Goal: Task Accomplishment & Management: Complete application form

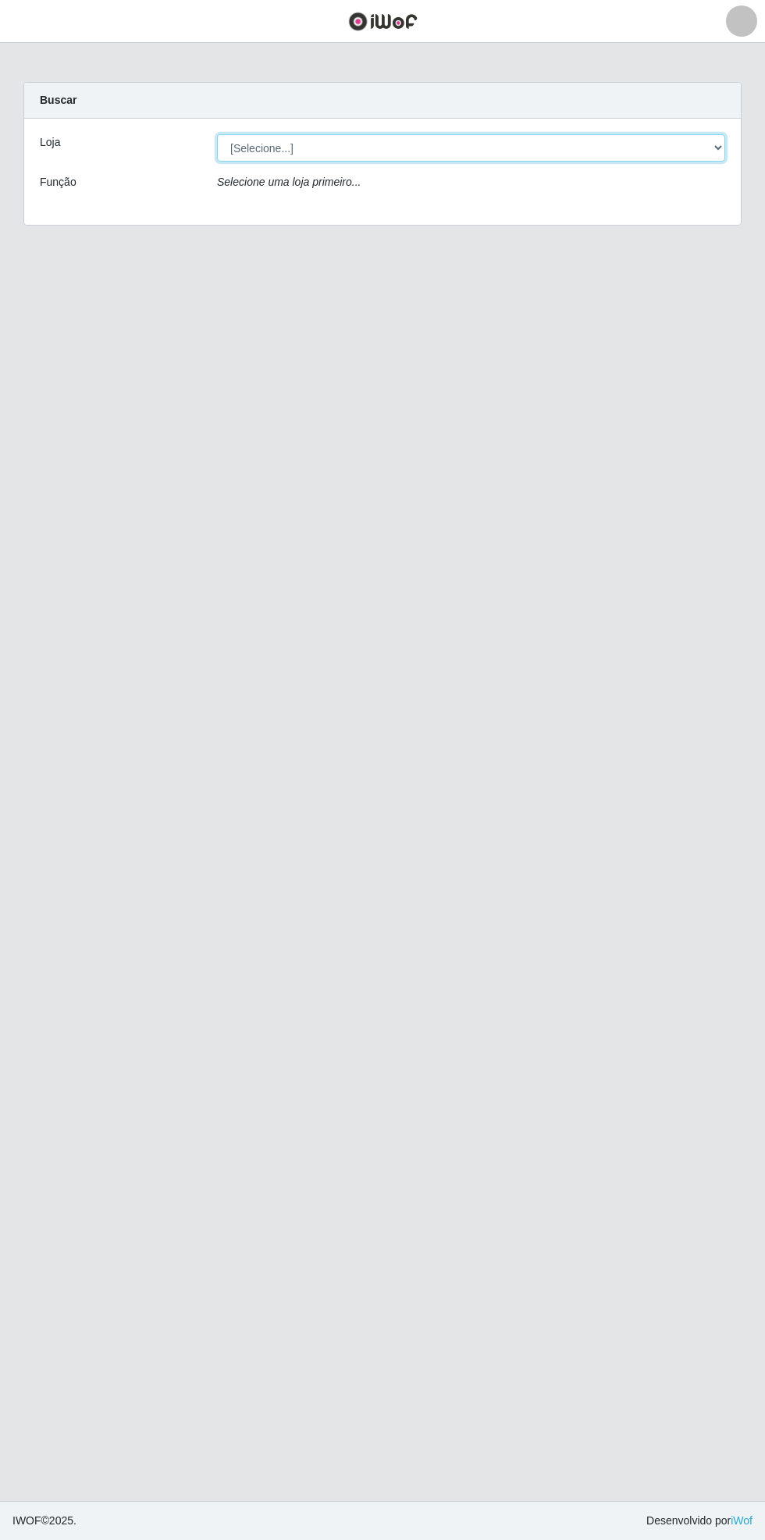
click at [715, 141] on select "[Selecione...] Bemais Supermercados - [GEOGRAPHIC_DATA]" at bounding box center [471, 147] width 508 height 27
select select "250"
click at [217, 134] on select "[Selecione...] Bemais Supermercados - [GEOGRAPHIC_DATA]" at bounding box center [471, 147] width 508 height 27
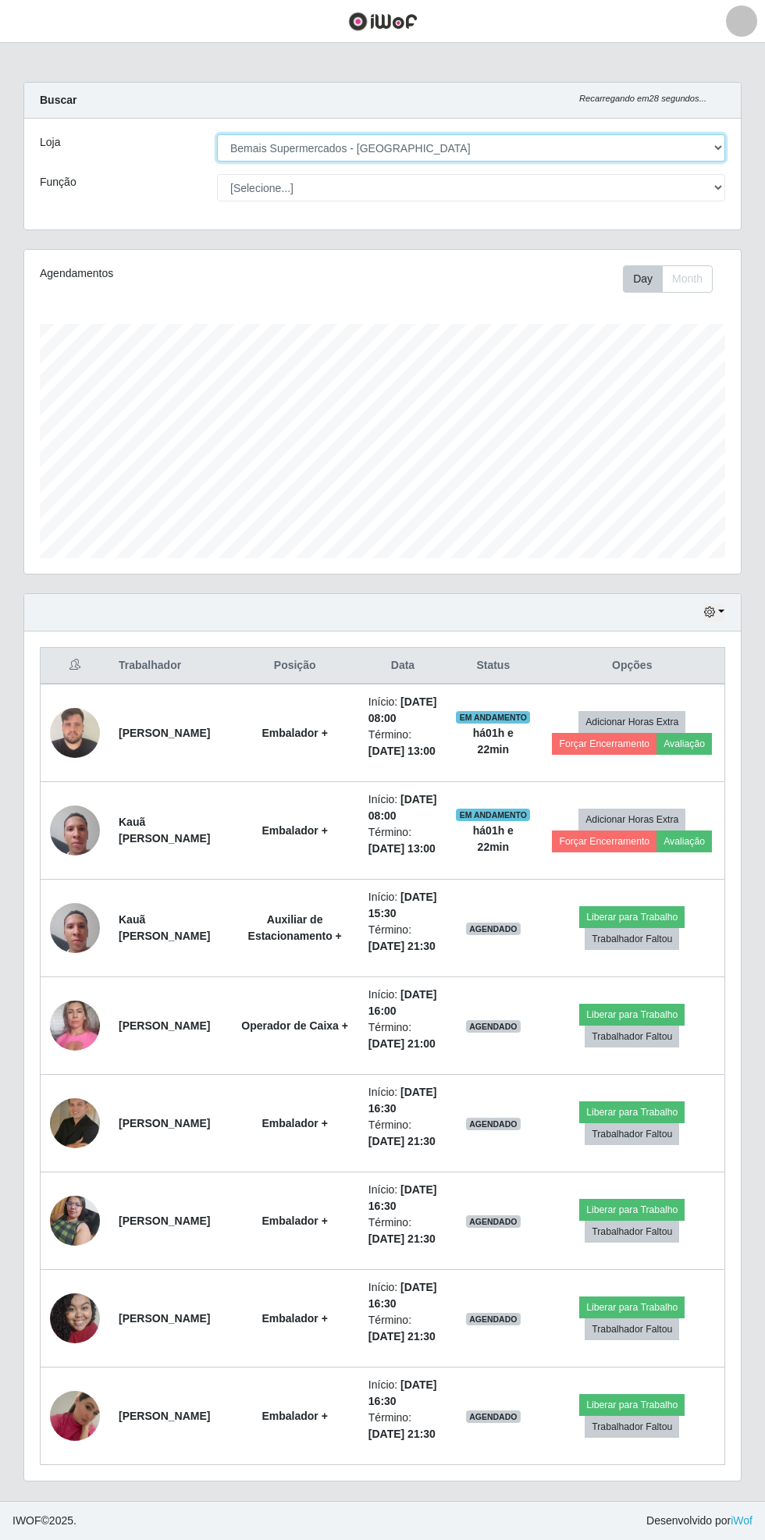
scroll to position [323, 717]
click at [19, 22] on span "button" at bounding box center [19, 21] width 20 height 18
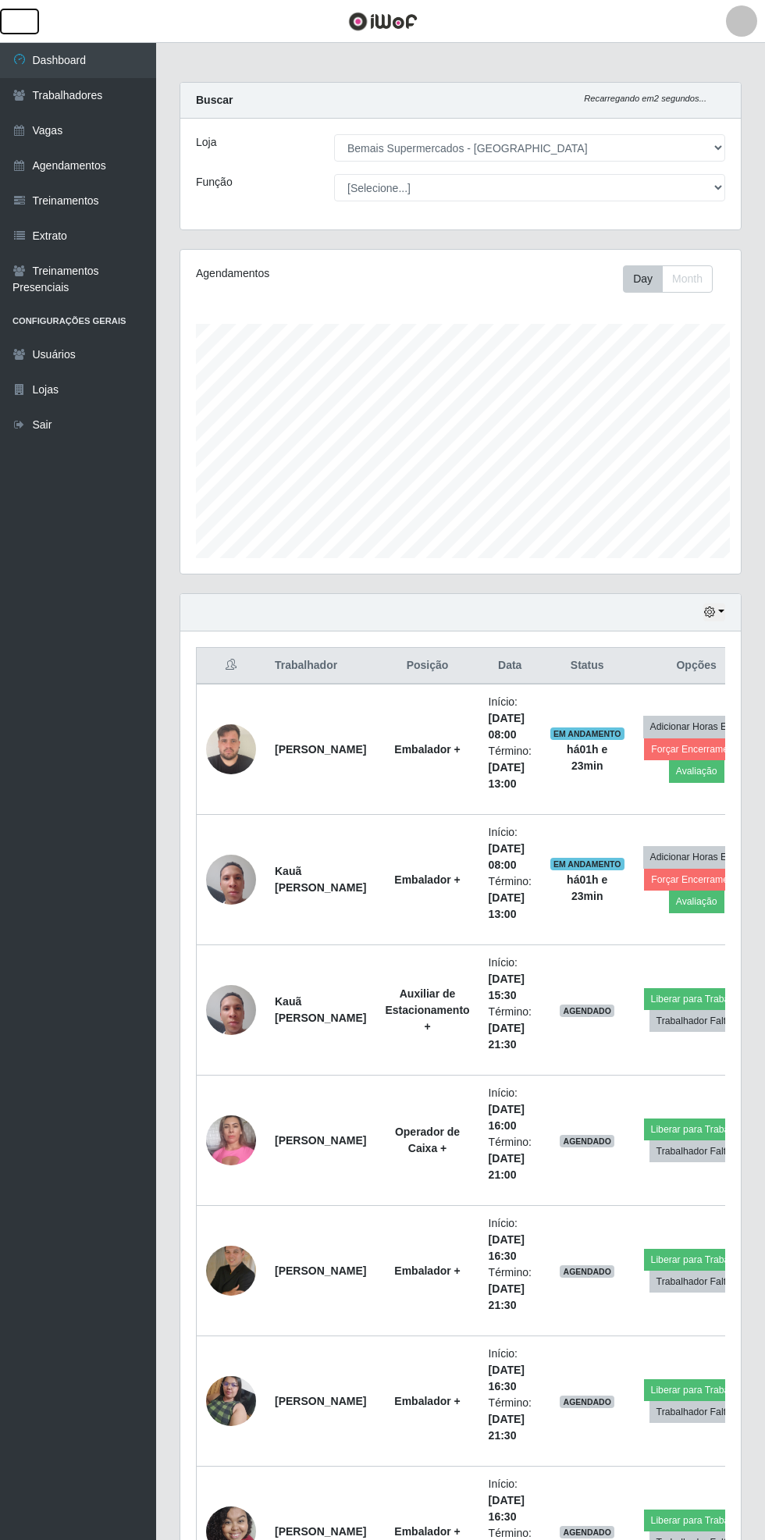
scroll to position [780391, 780154]
click at [114, 124] on link "Vagas" at bounding box center [78, 130] width 156 height 35
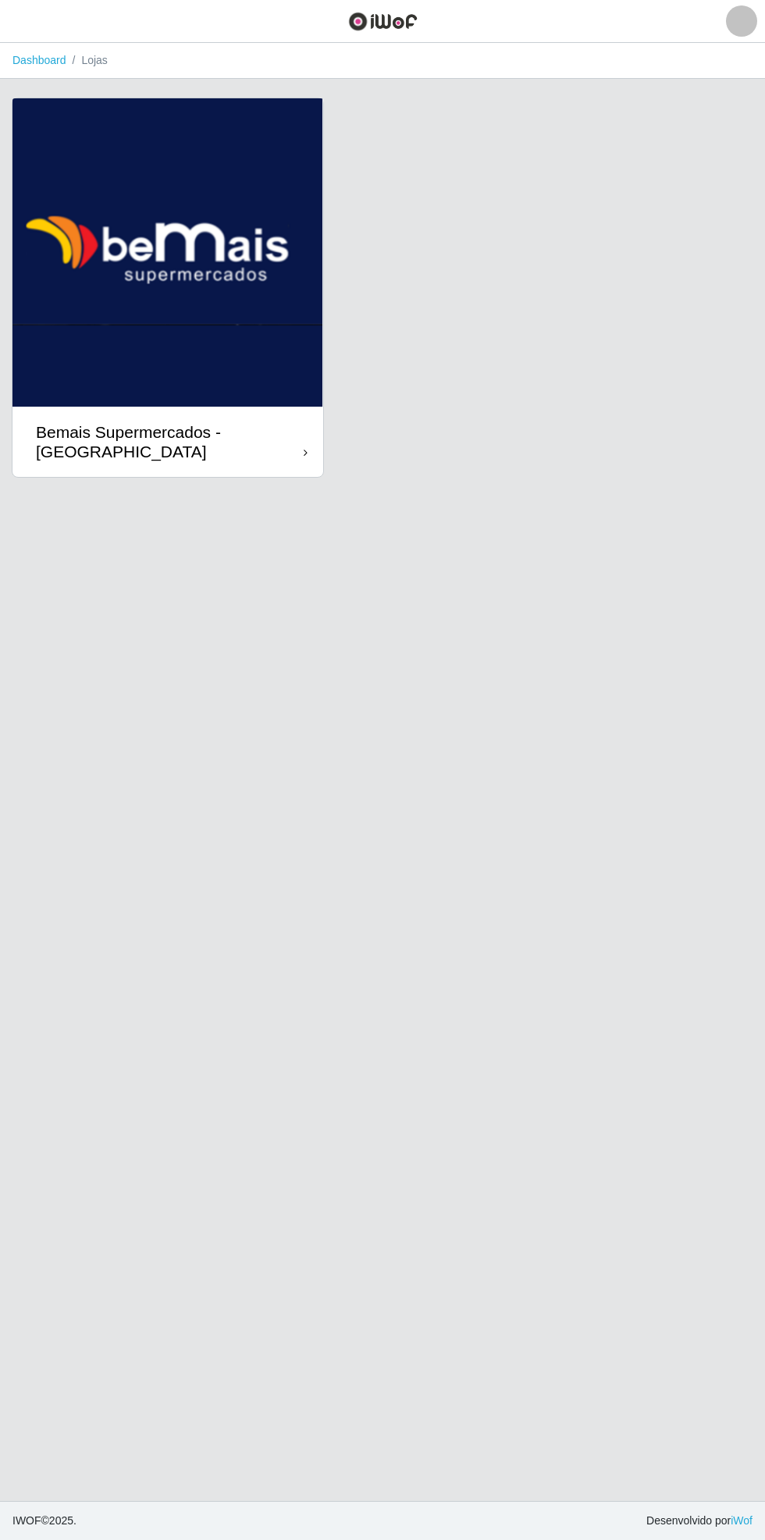
click at [279, 471] on div "Bemais Supermercados - [GEOGRAPHIC_DATA]" at bounding box center [167, 442] width 311 height 70
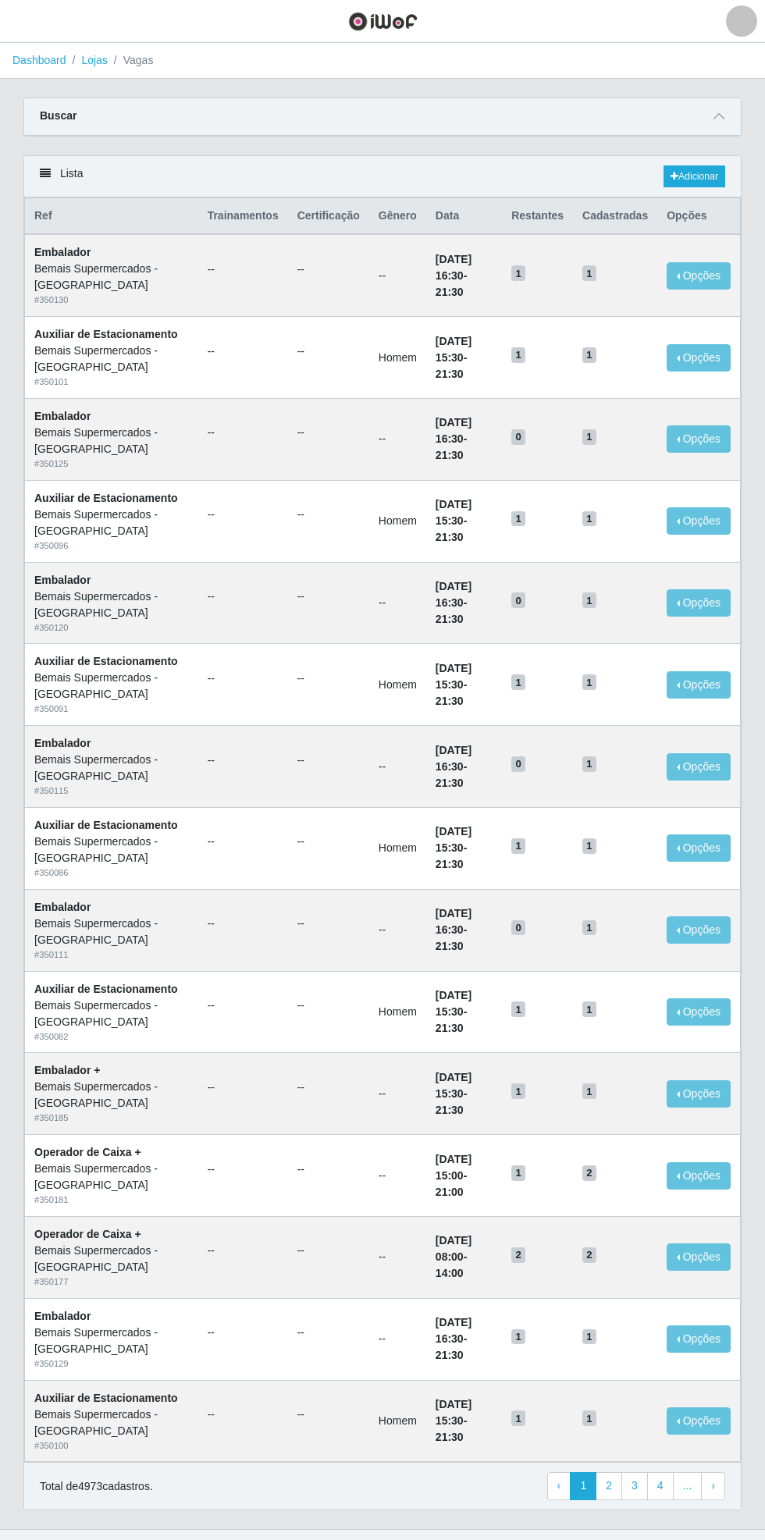
click at [720, 113] on icon at bounding box center [719, 116] width 11 height 11
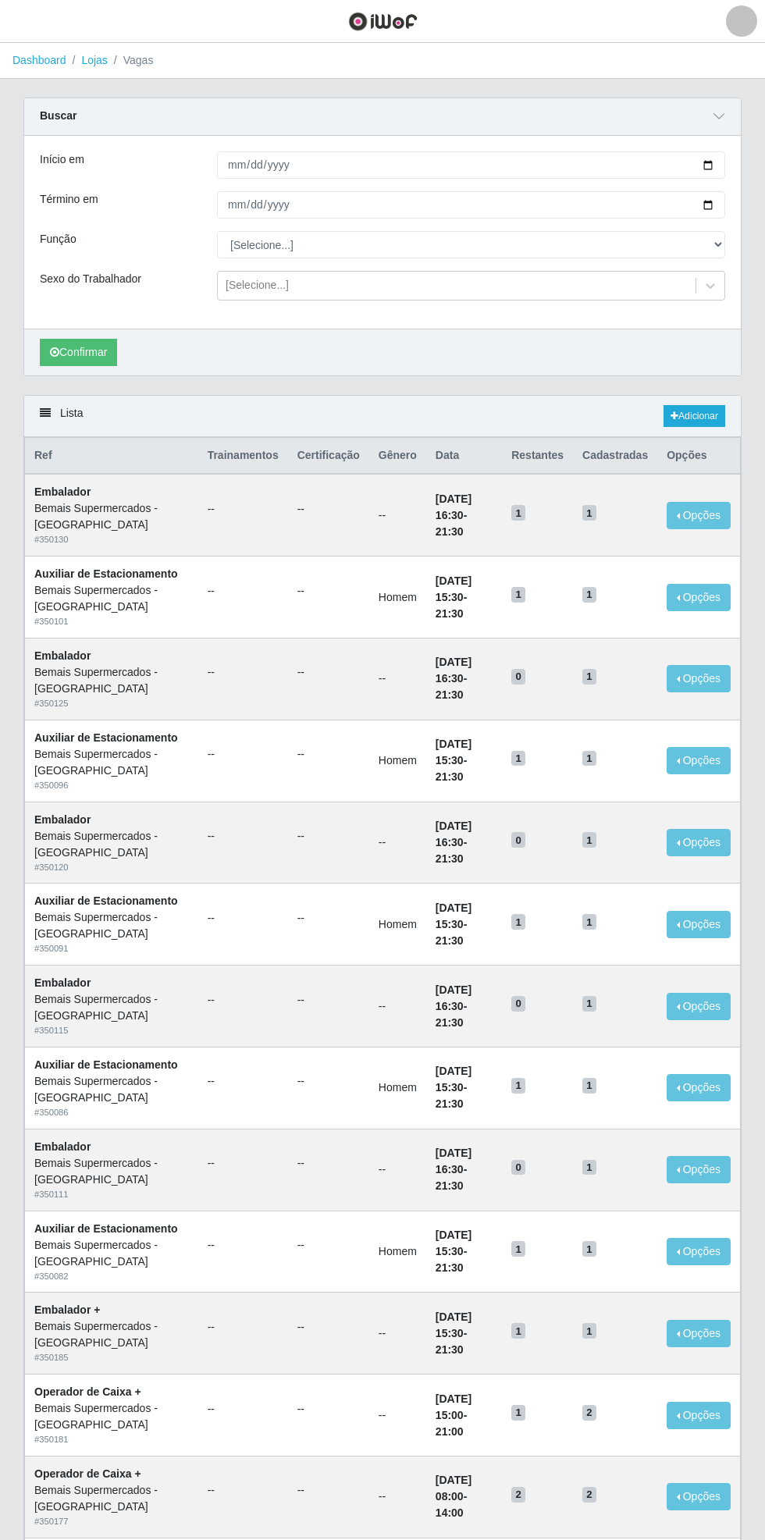
click at [746, 162] on div "Carregando... Buscar Início em Término em Função [Selecione...] ASG ASG + ASG +…" at bounding box center [383, 246] width 742 height 297
click at [748, 159] on div "Carregando... Buscar Início em Término em Função [Selecione...] ASG ASG + ASG +…" at bounding box center [383, 246] width 742 height 297
click at [718, 157] on input "Início em" at bounding box center [471, 164] width 508 height 27
type input "[DATE]"
click at [745, 203] on div "Carregando... Buscar Início em [DATE] Término em Função [Selecione...] ASG ASG …" at bounding box center [383, 246] width 742 height 297
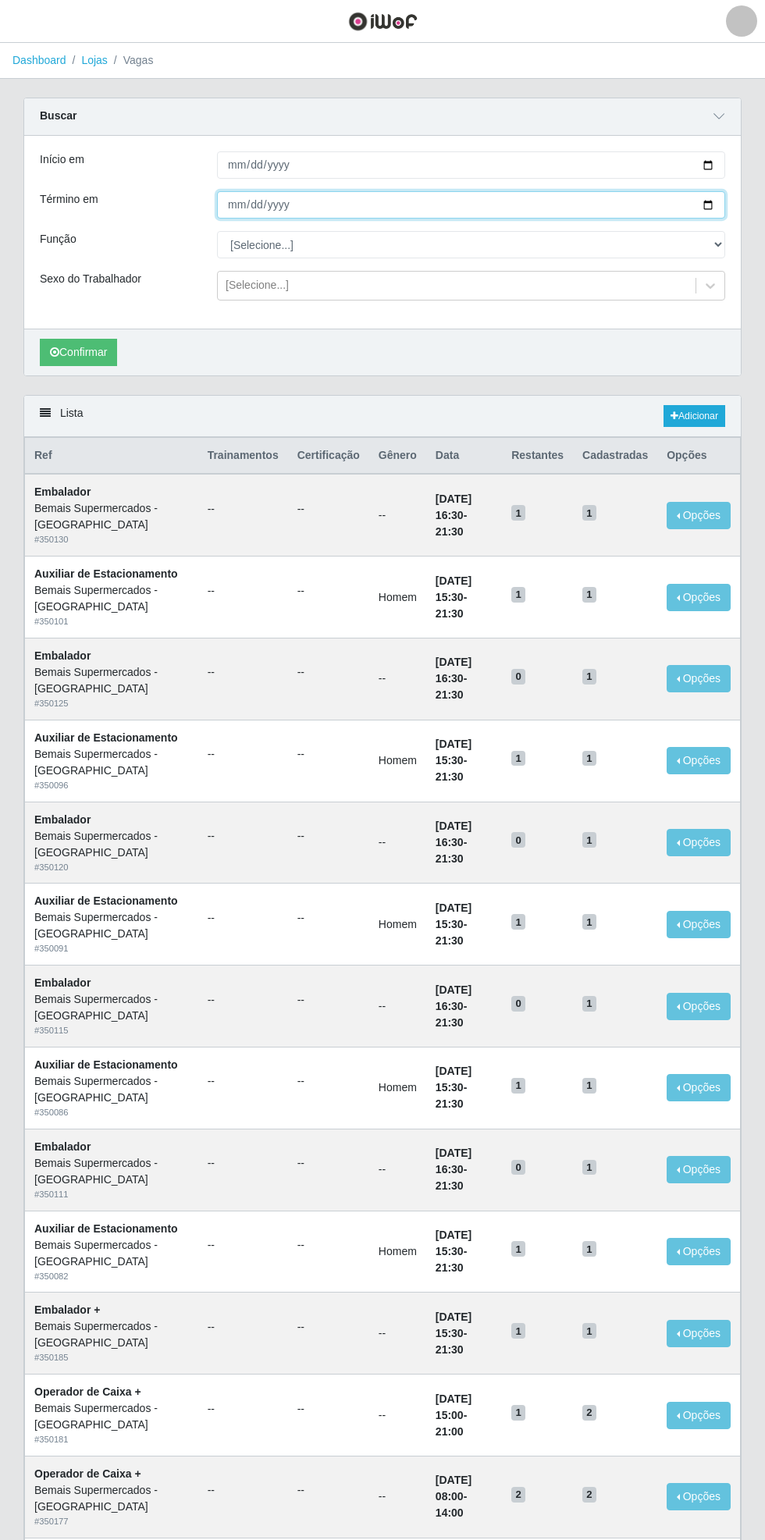
click at [721, 203] on input "Término em" at bounding box center [471, 204] width 508 height 27
type input "[DATE]"
click at [713, 249] on select "[Selecione...] ASG ASG + ASG ++ Auxiliar de Estacionamento Auxiliar de Estacion…" at bounding box center [471, 244] width 508 height 27
select select "72"
click at [217, 231] on select "[Selecione...] ASG ASG + ASG ++ Auxiliar de Estacionamento Auxiliar de Estacion…" at bounding box center [471, 244] width 508 height 27
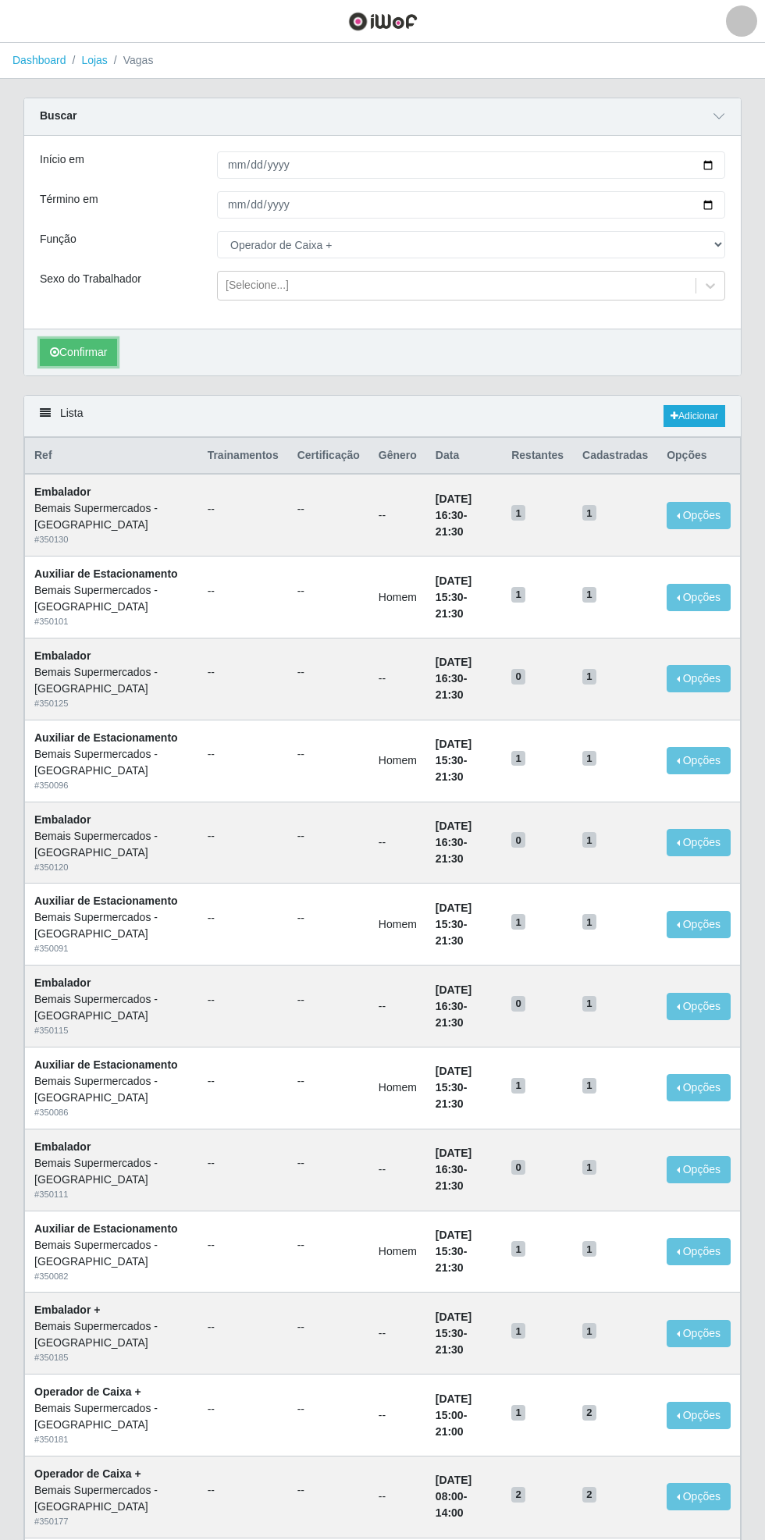
click at [69, 355] on button "Confirmar" at bounding box center [78, 352] width 77 height 27
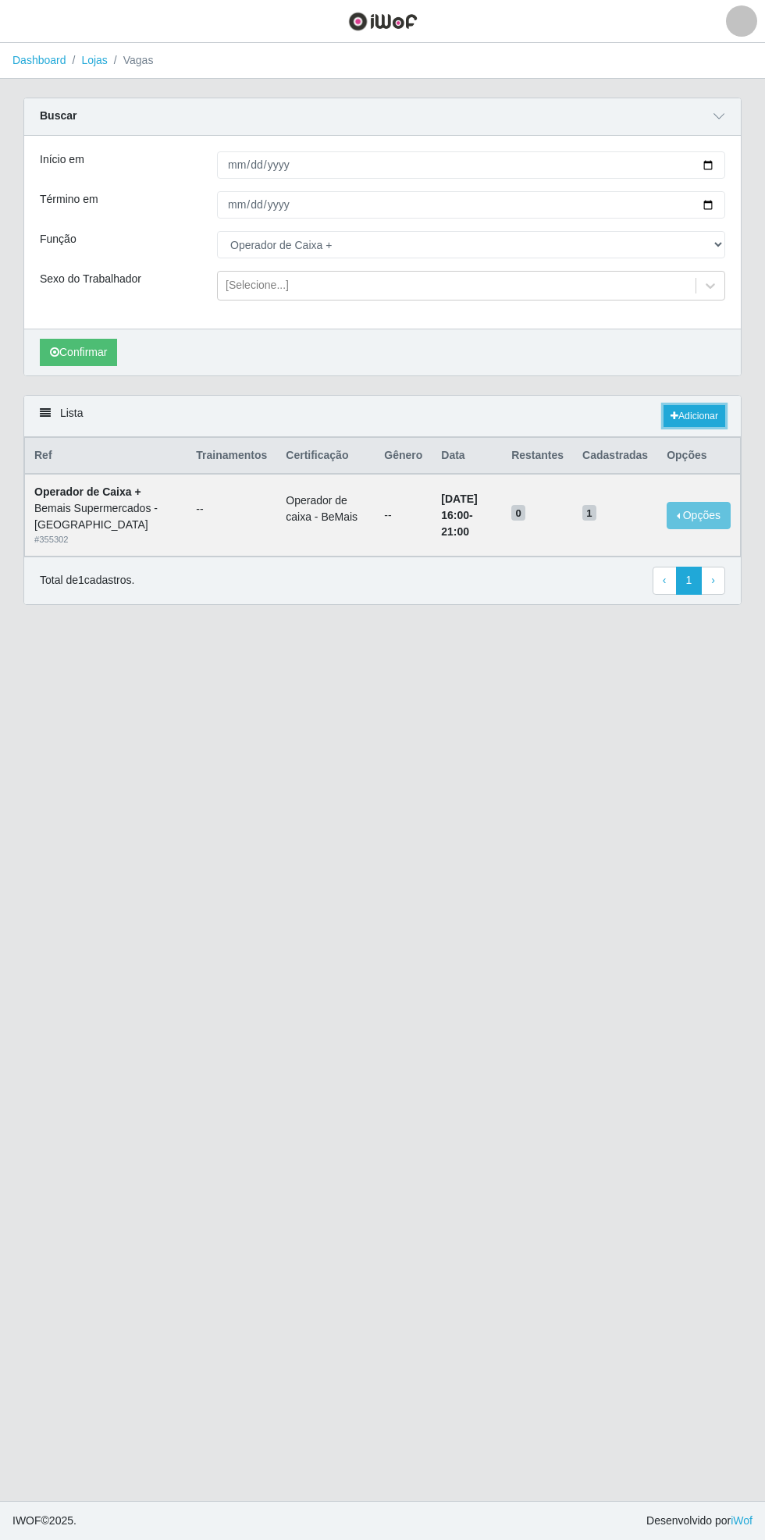
click at [700, 409] on link "Adicionar" at bounding box center [695, 416] width 62 height 22
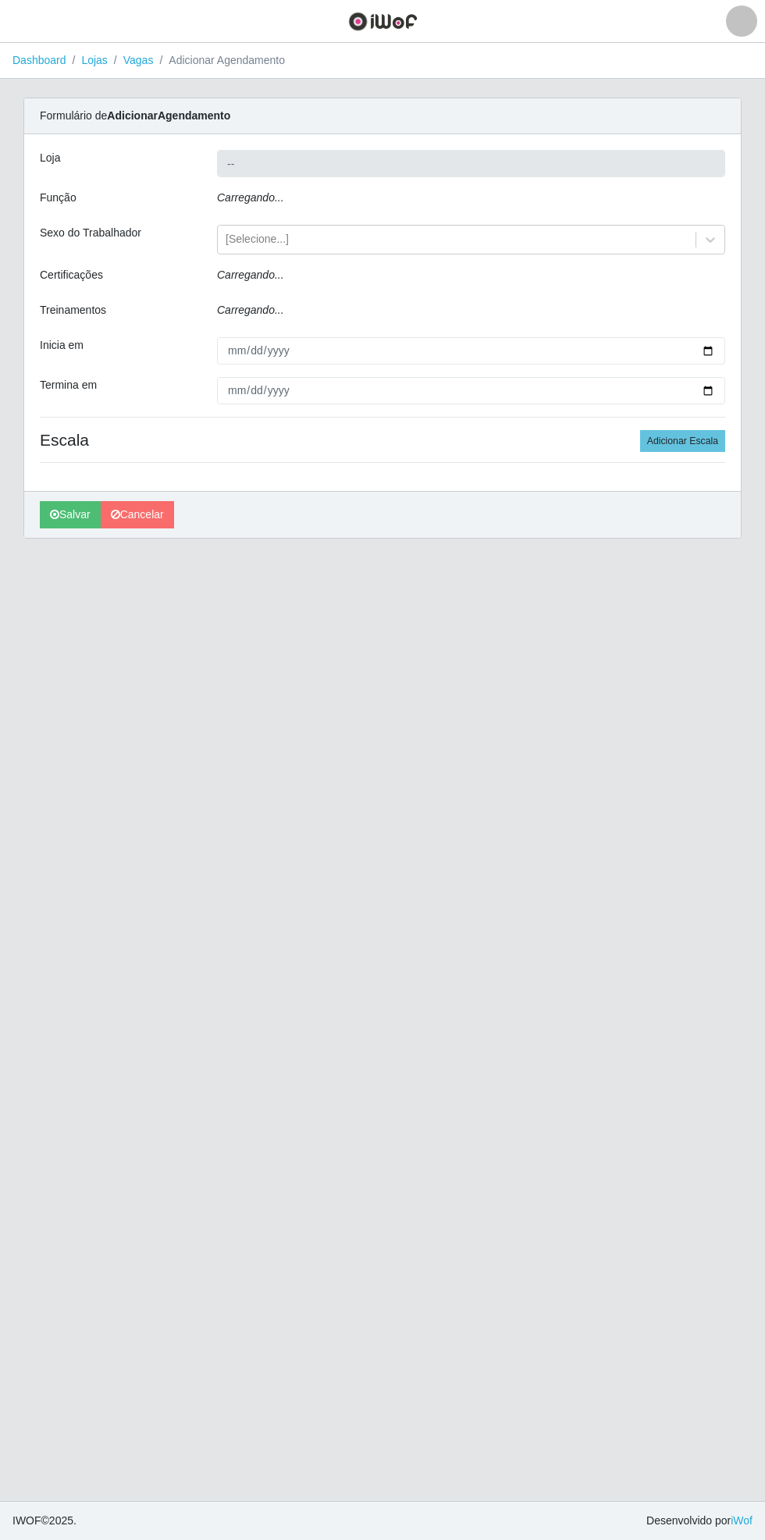
type input "Bemais Supermercados - [GEOGRAPHIC_DATA]"
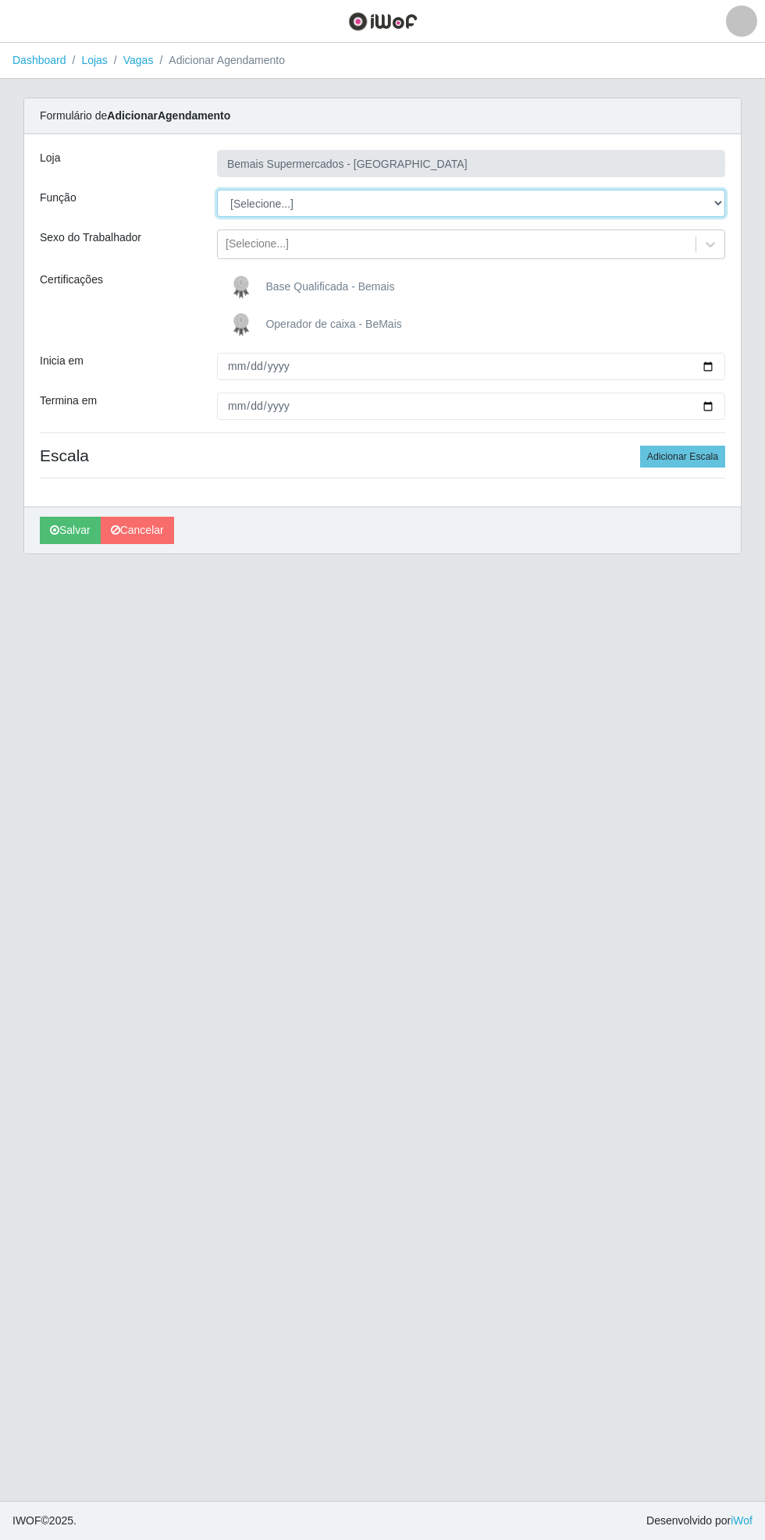
click at [721, 199] on select "[Selecione...] ASG ASG + ASG ++ Auxiliar de Estacionamento Auxiliar de Estacion…" at bounding box center [471, 203] width 508 height 27
select select "72"
click at [217, 190] on select "[Selecione...] ASG ASG + ASG ++ Auxiliar de Estacionamento Auxiliar de Estacion…" at bounding box center [471, 203] width 508 height 27
click at [264, 323] on label "Operador de caixa - BeMais" at bounding box center [314, 324] width 176 height 31
click at [0, 0] on input "Operador de caixa - BeMais" at bounding box center [0, 0] width 0 height 0
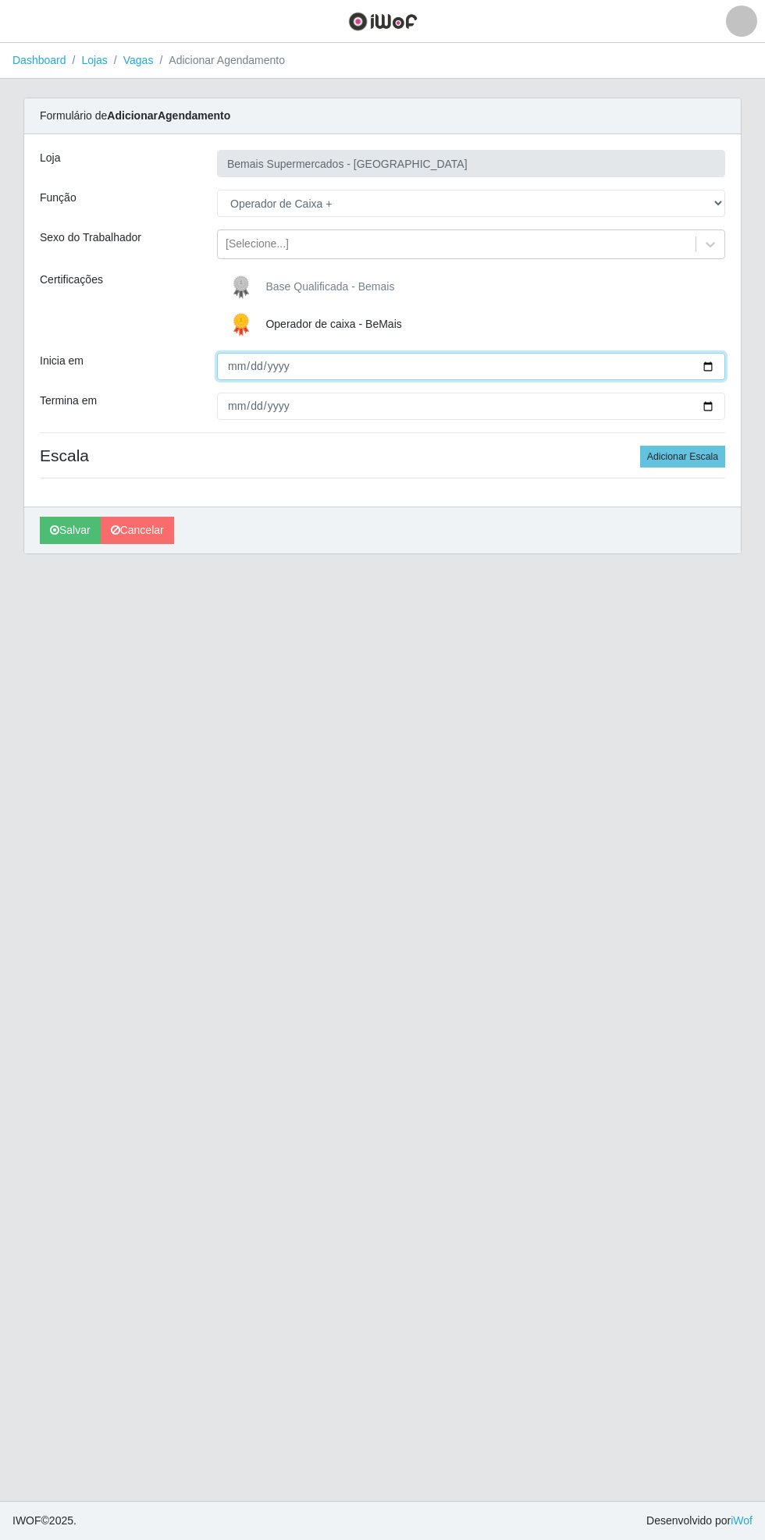
click at [721, 365] on input "Inicia em" at bounding box center [471, 366] width 508 height 27
type input "[DATE]"
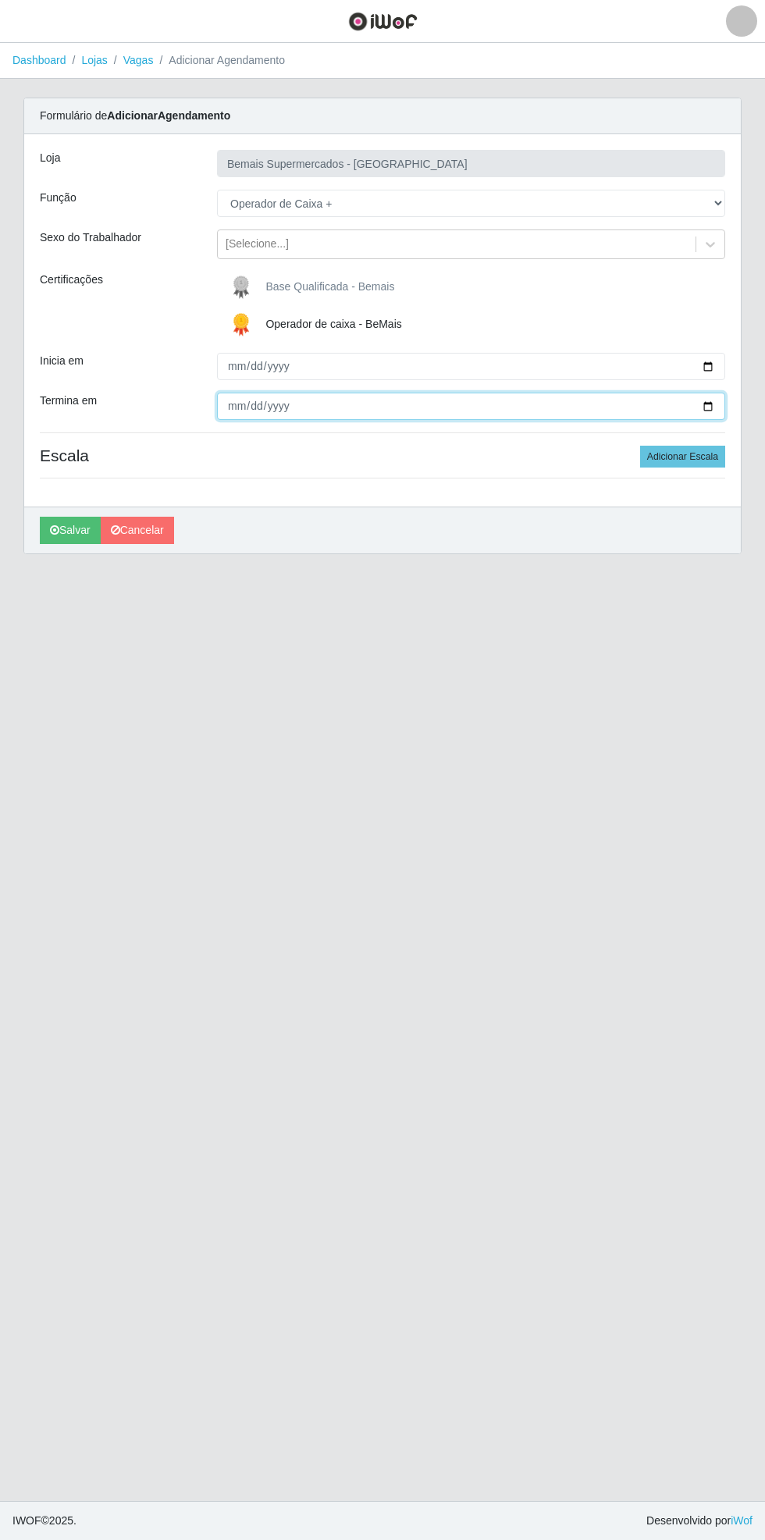
click at [721, 406] on input "Termina em" at bounding box center [471, 406] width 508 height 27
type input "[DATE]"
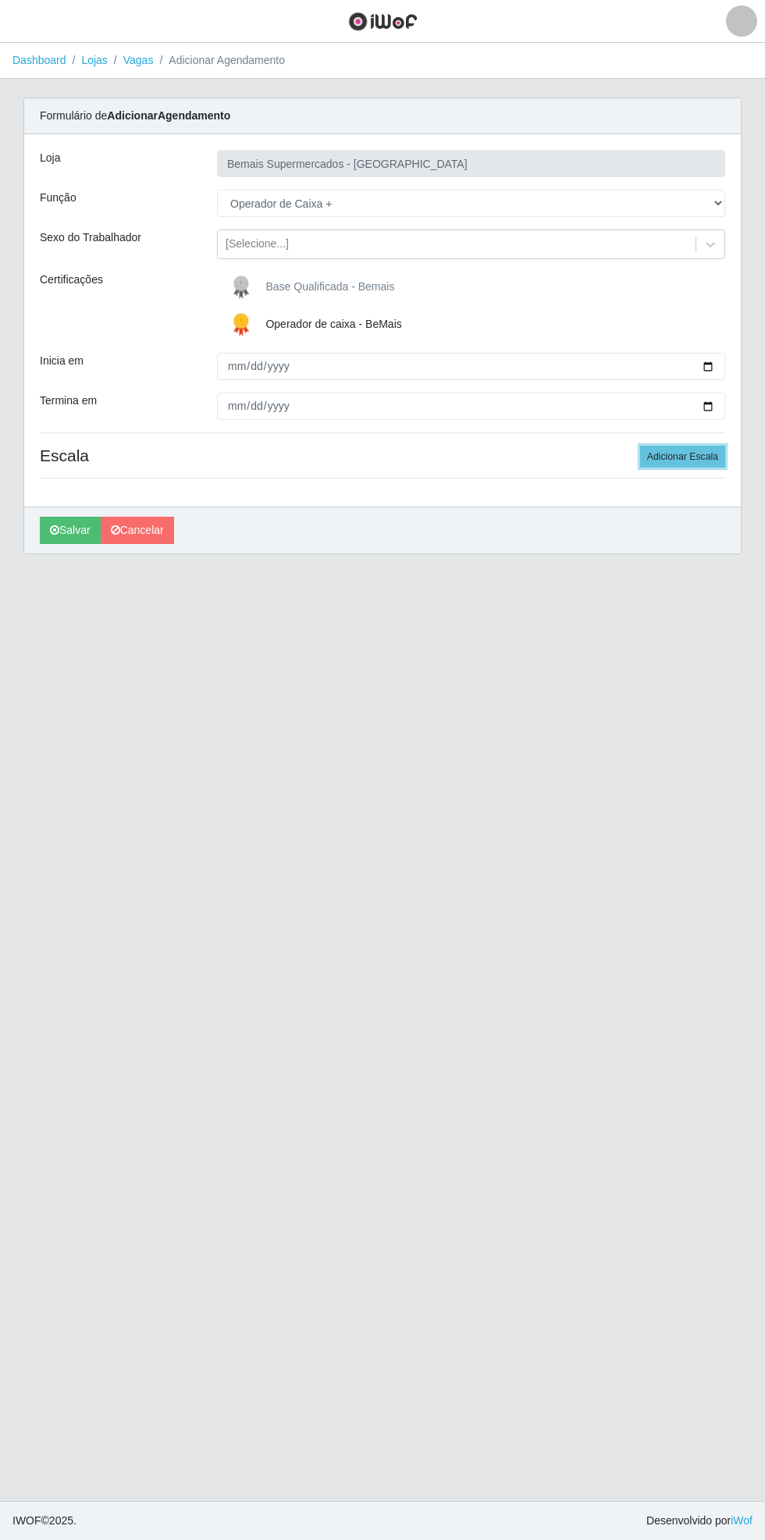
click at [702, 451] on button "Adicionar Escala" at bounding box center [682, 457] width 85 height 22
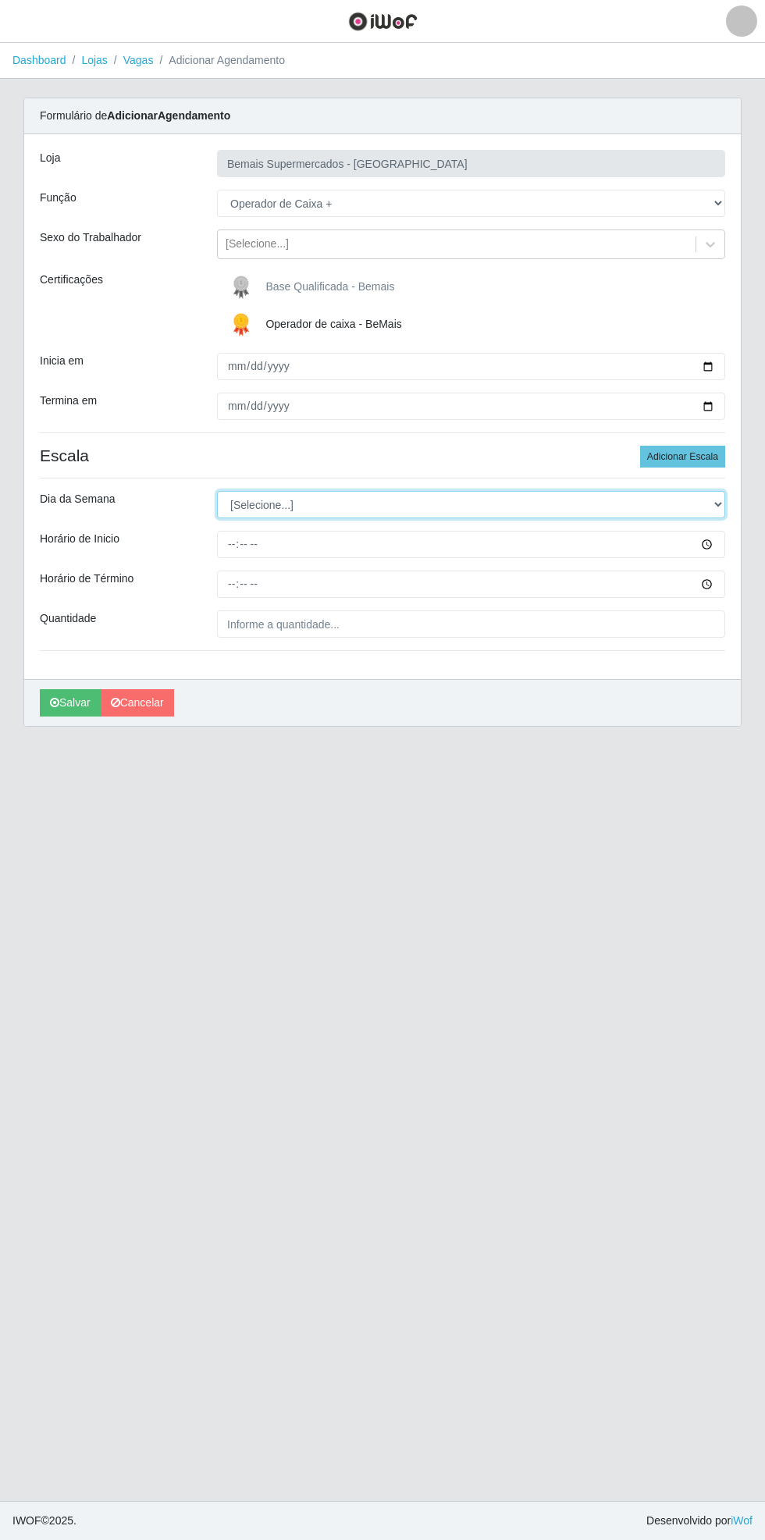
click at [717, 504] on select "[Selecione...] Segunda Terça Quarta Quinta Sexta Sábado Domingo" at bounding box center [471, 504] width 508 height 27
click at [217, 491] on select "[Selecione...] Segunda Terça Quarta Quinta Sexta Sábado Domingo" at bounding box center [471, 504] width 508 height 27
click at [721, 504] on select "[Selecione...] Segunda Terça Quarta Quinta Sexta Sábado Domingo" at bounding box center [471, 504] width 508 height 27
select select "6"
click at [217, 491] on select "[Selecione...] Segunda Terça Quarta Quinta Sexta Sábado Domingo" at bounding box center [471, 504] width 508 height 27
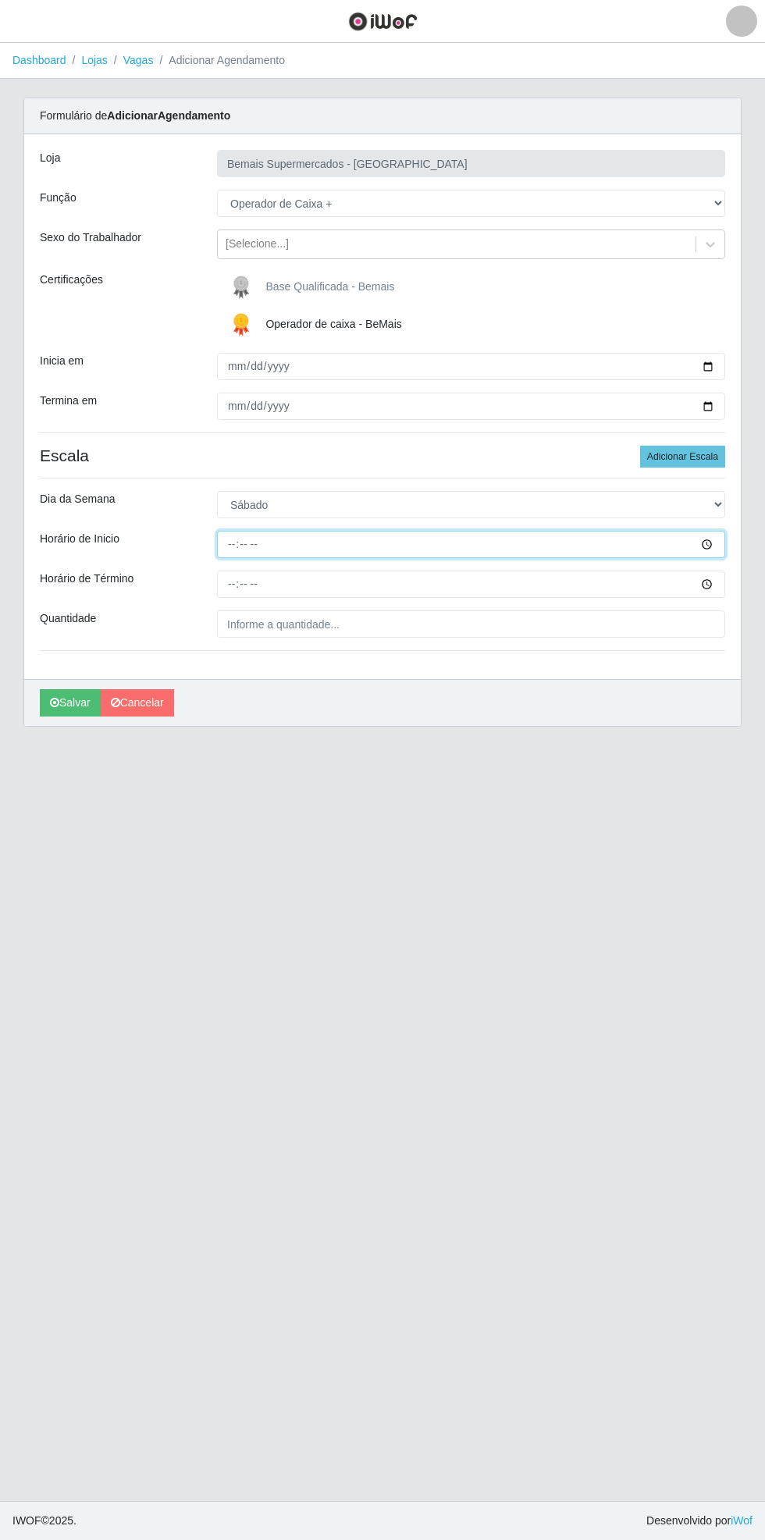
click at [719, 545] on input "Horário de Inicio" at bounding box center [471, 544] width 508 height 27
type input "16:00"
click at [714, 571] on input "Horário de Término" at bounding box center [471, 584] width 508 height 27
type input "21:00"
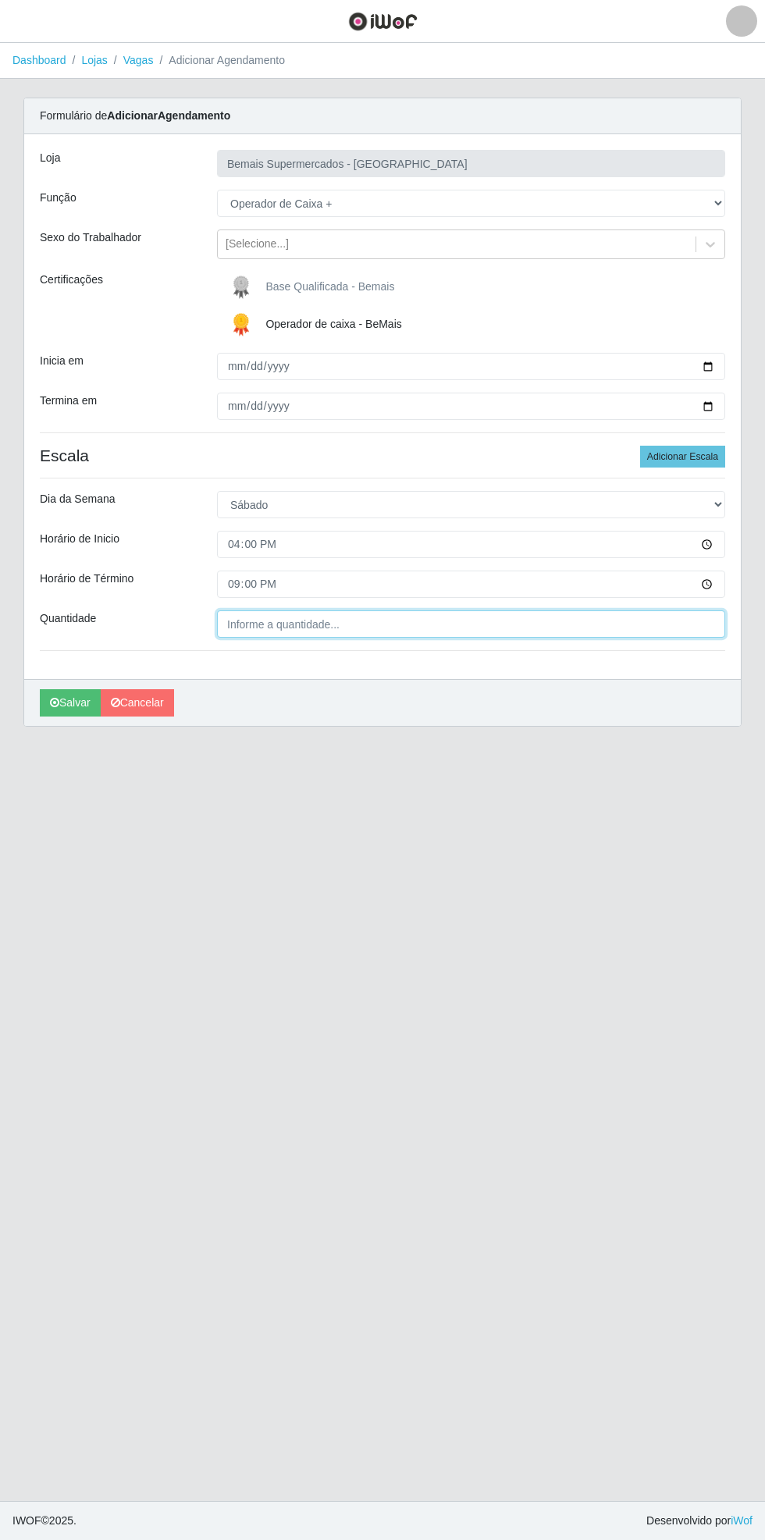
click at [340, 624] on input "Quantidade" at bounding box center [471, 624] width 508 height 27
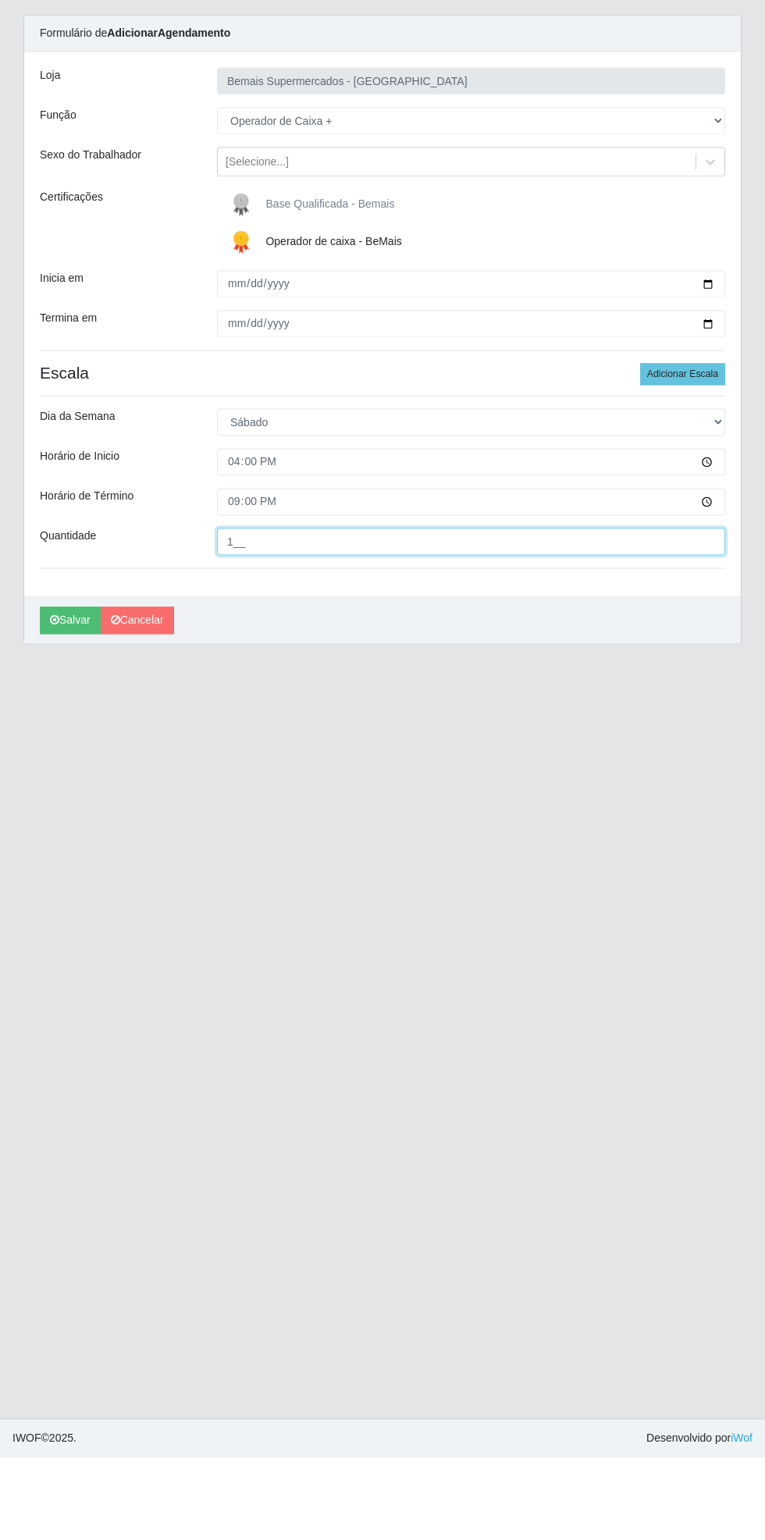
type input "1__"
click at [54, 701] on icon "submit" at bounding box center [54, 702] width 9 height 11
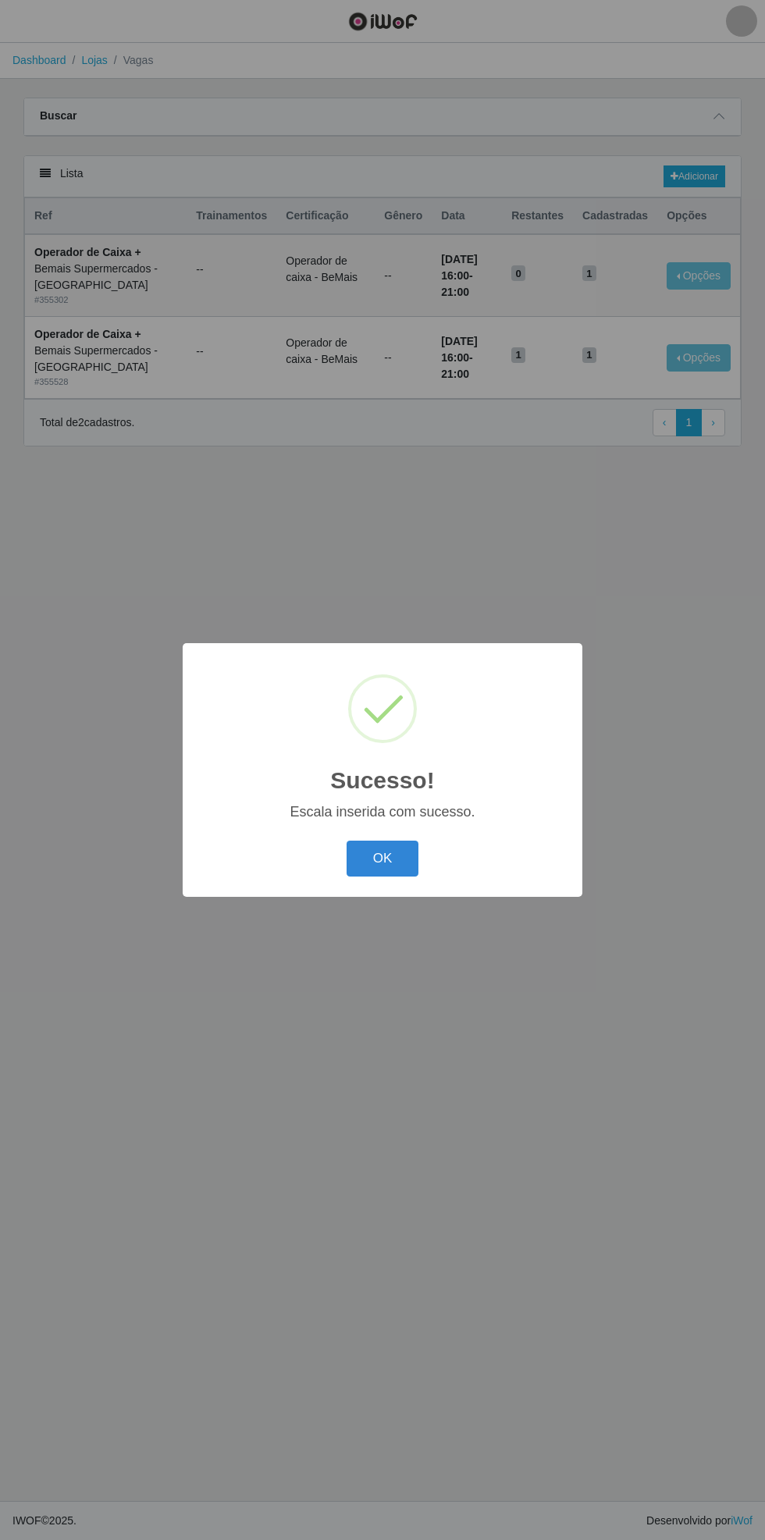
click at [375, 861] on button "OK" at bounding box center [383, 859] width 73 height 37
